Goal: Information Seeking & Learning: Learn about a topic

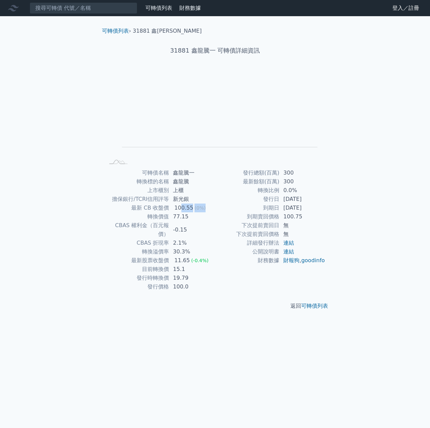
drag, startPoint x: 181, startPoint y: 208, endPoint x: 209, endPoint y: 210, distance: 28.0
click at [206, 209] on td "100.55 (0%)" at bounding box center [192, 207] width 46 height 9
click at [226, 213] on td "到期賣回價格" at bounding box center [247, 216] width 64 height 9
click at [252, 187] on td "轉換比例" at bounding box center [247, 190] width 64 height 9
drag, startPoint x: 176, startPoint y: 251, endPoint x: 192, endPoint y: 273, distance: 27.5
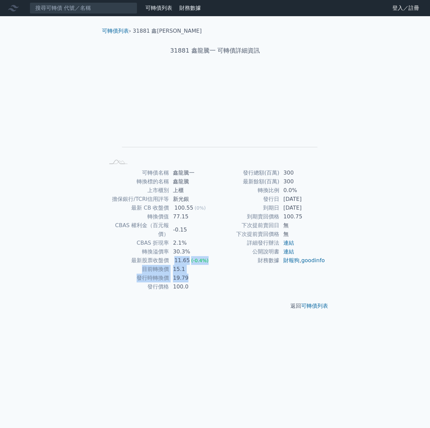
click at [192, 273] on tbody "可轉債名稱 鑫龍騰一 轉換標的名稱 鑫龍騰 上市櫃別 上櫃 擔保銀行/TCRI信用評等 新光銀 最新 CB 收盤價 100.55 (0%) 轉換價值 77.1…" at bounding box center [160, 229] width 110 height 123
click at [201, 282] on td "100.0" at bounding box center [192, 286] width 46 height 9
drag, startPoint x: 178, startPoint y: 251, endPoint x: 188, endPoint y: 278, distance: 28.5
click at [188, 275] on tbody "可轉債名稱 鑫龍騰一 轉換標的名稱 鑫龍騰 上市櫃別 上櫃 擔保銀行/TCRI信用評等 新光銀 最新 CB 收盤價 100.55 (0%) 轉換價值 77.1…" at bounding box center [160, 229] width 110 height 123
click at [188, 282] on td "100.0" at bounding box center [192, 286] width 46 height 9
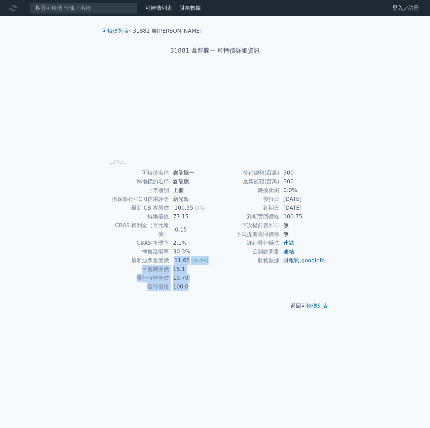
drag, startPoint x: 174, startPoint y: 250, endPoint x: 186, endPoint y: 281, distance: 32.6
click at [186, 280] on tbody "可轉債名稱 鑫龍騰一 轉換標的名稱 鑫龍騰 上市櫃別 上櫃 擔保銀行/TCRI信用評等 新光銀 最新 CB 收盤價 100.55 (0%) 轉換價值 77.1…" at bounding box center [160, 229] width 110 height 123
click at [188, 291] on div "返回 可轉債列表" at bounding box center [215, 306] width 237 height 30
drag, startPoint x: 173, startPoint y: 256, endPoint x: 185, endPoint y: 282, distance: 28.8
click at [185, 282] on tbody "可轉債名稱 鑫龍騰一 轉換標的名稱 鑫龍騰 上市櫃別 上櫃 擔保銀行/TCRI信用評等 新光銀 最新 CB 收盤價 100.55 (0%) 轉換價值 77.1…" at bounding box center [160, 229] width 110 height 123
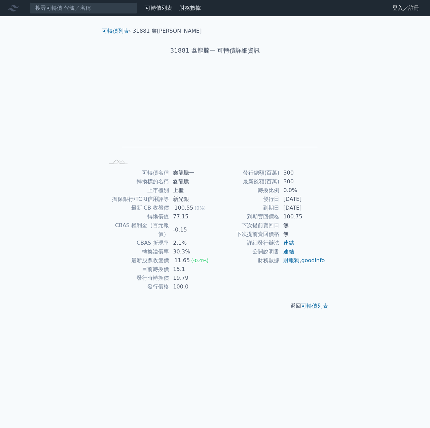
click at [190, 291] on div "返回 可轉債列表" at bounding box center [215, 306] width 237 height 30
drag, startPoint x: 176, startPoint y: 254, endPoint x: 191, endPoint y: 284, distance: 33.4
click at [191, 281] on tbody "可轉債名稱 鑫龍騰一 轉換標的名稱 鑫龍騰 上市櫃別 上櫃 擔保銀行/TCRI信用評等 新光銀 最新 CB 收盤價 100.55 (0%) 轉換價值 77.1…" at bounding box center [160, 229] width 110 height 123
click at [192, 291] on div "返回 可轉債列表" at bounding box center [215, 306] width 237 height 30
drag, startPoint x: 174, startPoint y: 262, endPoint x: 192, endPoint y: 266, distance: 18.5
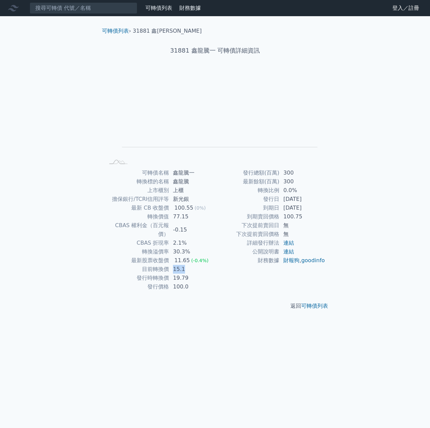
click at [188, 265] on tbody "可轉債名稱 鑫龍騰一 轉換標的名稱 鑫龍騰 上市櫃別 上櫃 擔保銀行/TCRI信用評等 新光銀 最新 CB 收盤價 100.55 (0%) 轉換價值 77.1…" at bounding box center [160, 229] width 110 height 123
click at [193, 273] on td "19.79" at bounding box center [192, 277] width 46 height 9
drag, startPoint x: 178, startPoint y: 261, endPoint x: 200, endPoint y: 254, distance: 23.6
click at [190, 265] on td "15.1" at bounding box center [192, 269] width 46 height 9
